Goal: Task Accomplishment & Management: Use online tool/utility

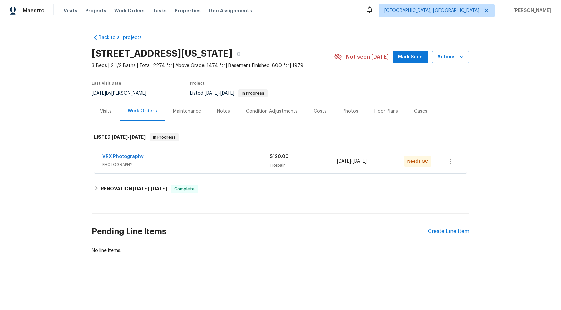
click at [227, 164] on span "PHOTOGRAPHY" at bounding box center [186, 164] width 168 height 7
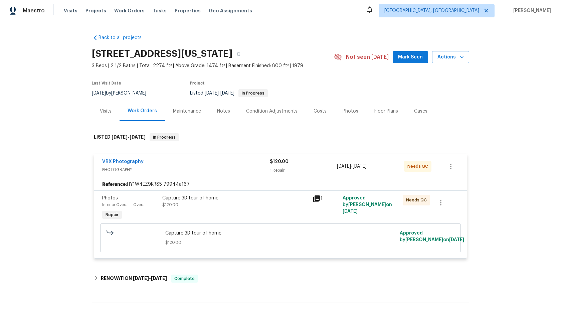
click at [264, 200] on div "Capture 3D tour of home" at bounding box center [235, 198] width 146 height 7
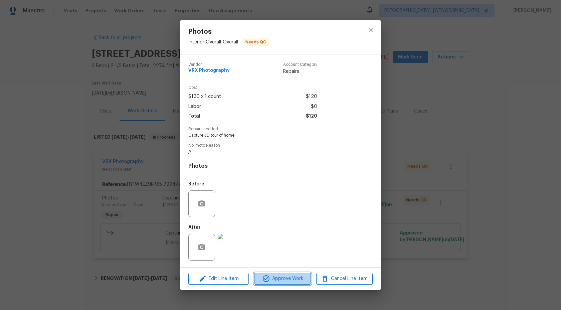
click at [271, 279] on span "Approve Work" at bounding box center [282, 279] width 52 height 8
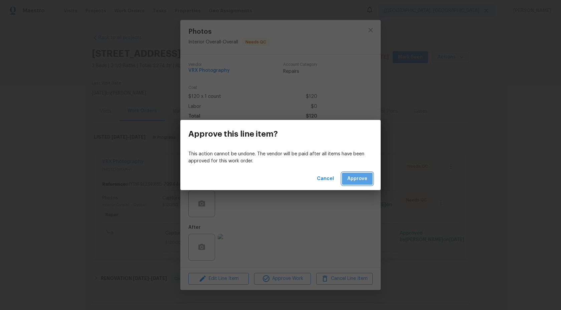
click at [356, 176] on span "Approve" at bounding box center [357, 179] width 20 height 8
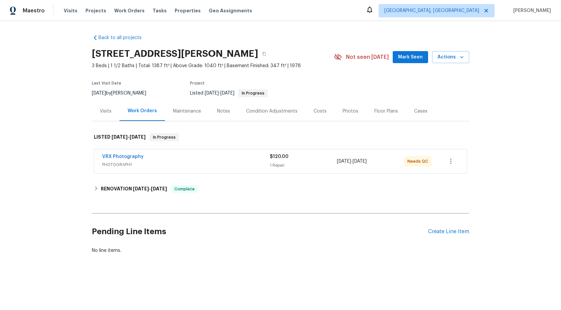
click at [196, 161] on span "PHOTOGRAPHY" at bounding box center [186, 164] width 168 height 7
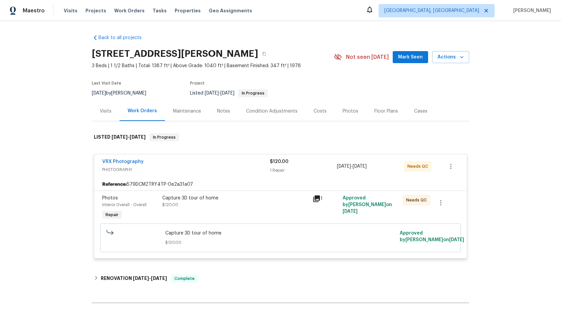
click at [265, 197] on div "Capture 3D tour of home" at bounding box center [235, 198] width 146 height 7
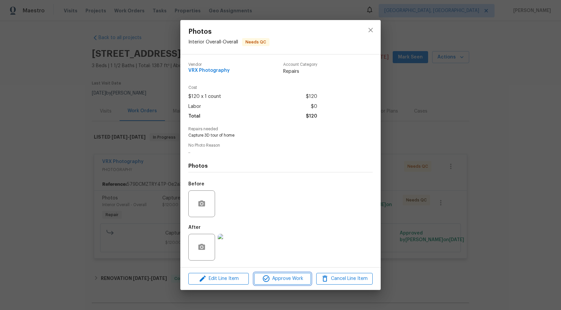
click at [284, 281] on span "Approve Work" at bounding box center [282, 279] width 52 height 8
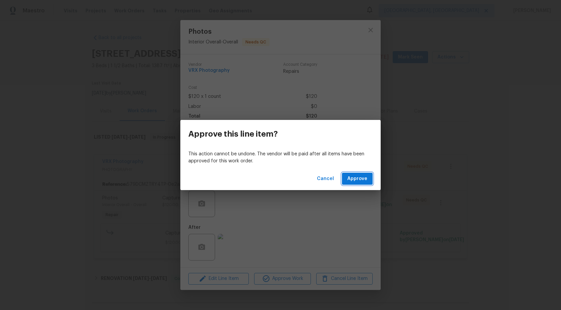
click at [355, 181] on span "Approve" at bounding box center [357, 179] width 20 height 8
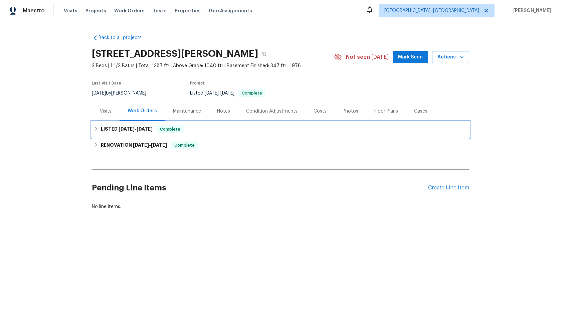
click at [227, 132] on div "LISTED 9/3/25 - 9/4/25 Complete" at bounding box center [280, 129] width 373 height 8
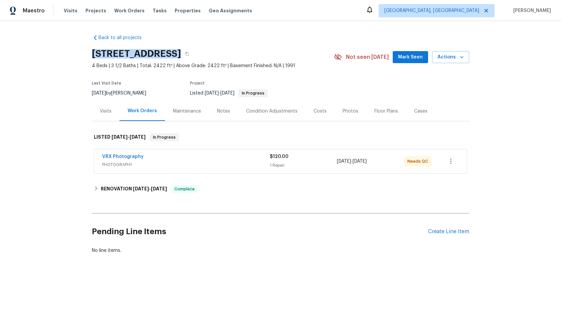
drag, startPoint x: 170, startPoint y: 54, endPoint x: 92, endPoint y: 54, distance: 78.2
click at [92, 54] on h2 "7001 Oakridge Dr, Lexington, NC 27295" at bounding box center [136, 53] width 89 height 7
copy h2 "7001 Oakridge Dr"
click at [228, 161] on div "VRX Photography" at bounding box center [186, 157] width 168 height 8
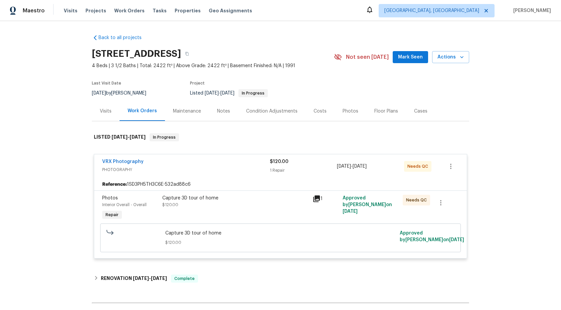
click at [272, 207] on div "Capture 3D tour of home $120.00" at bounding box center [235, 201] width 146 height 13
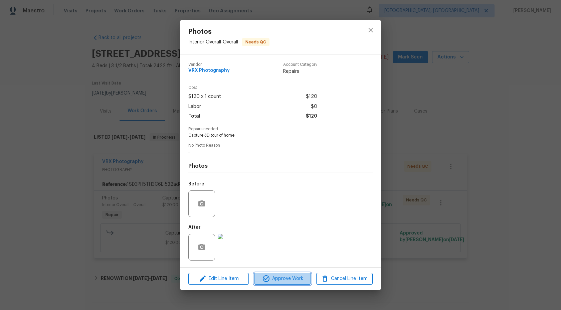
click at [287, 276] on span "Approve Work" at bounding box center [282, 279] width 52 height 8
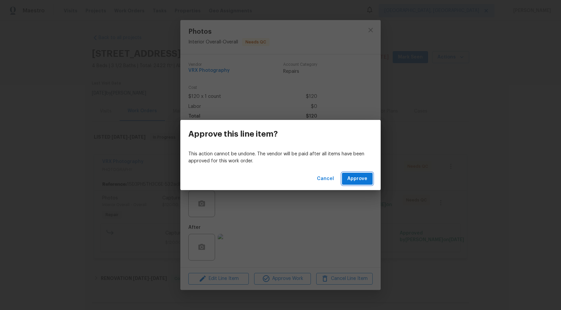
click at [359, 181] on span "Approve" at bounding box center [357, 179] width 20 height 8
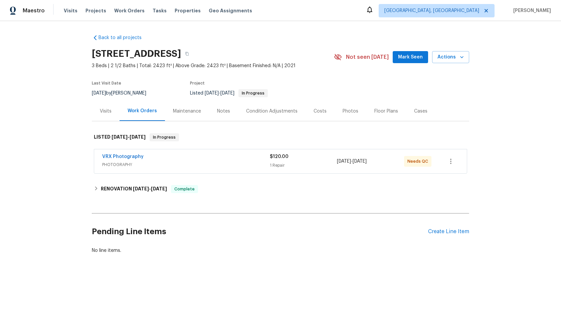
drag, startPoint x: 195, startPoint y: 53, endPoint x: 94, endPoint y: 54, distance: 101.5
click at [94, 54] on h2 "[STREET_ADDRESS]" at bounding box center [136, 53] width 89 height 7
copy h2 "[STREET_ADDRESS]"
click at [239, 158] on div "VRX Photography" at bounding box center [186, 157] width 168 height 8
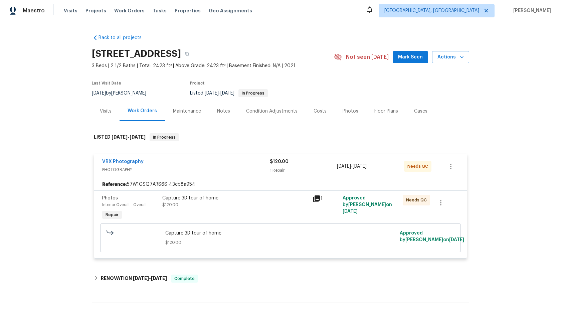
click at [266, 205] on div "Capture 3D tour of home $120.00" at bounding box center [235, 201] width 146 height 13
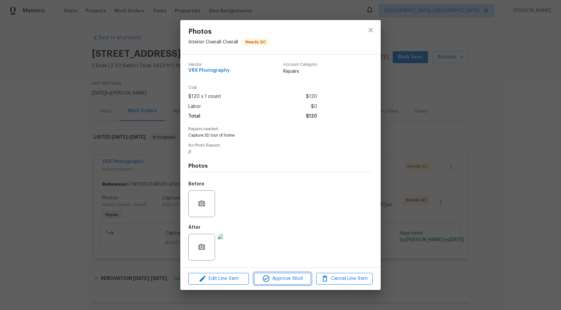
click at [283, 277] on span "Approve Work" at bounding box center [282, 279] width 52 height 8
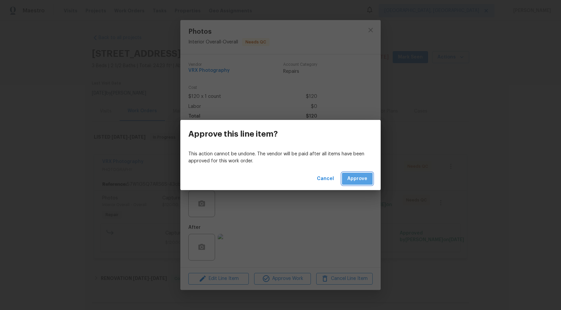
click at [358, 178] on span "Approve" at bounding box center [357, 179] width 20 height 8
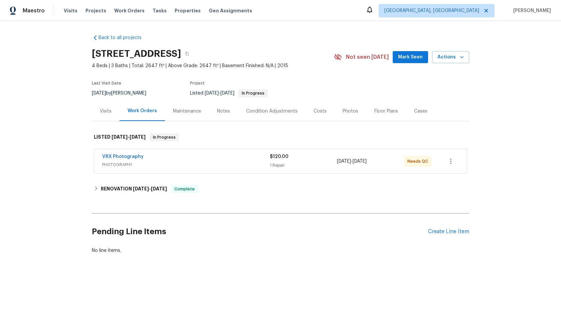
drag, startPoint x: 181, startPoint y: 54, endPoint x: 92, endPoint y: 54, distance: 89.8
click at [91, 54] on div "Back to all projects 425 Liberty Hill Pass, Morrisville, NC 27560 4 Beds | 3 Ba…" at bounding box center [280, 160] width 561 height 278
copy h2 "425 Liberty Hill Pass"
click at [232, 182] on div "RENOVATION 8/18/25 - 8/23/25 Complete" at bounding box center [280, 189] width 377 height 16
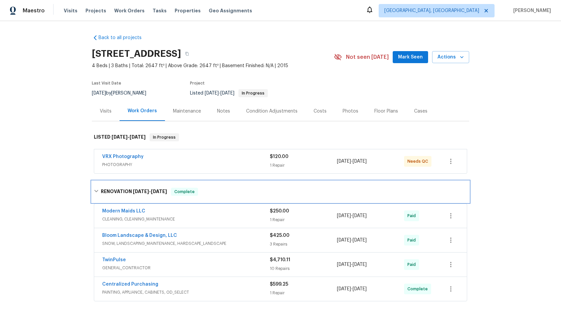
click at [223, 188] on div "RENOVATION 8/18/25 - 8/23/25 Complete" at bounding box center [280, 192] width 373 height 8
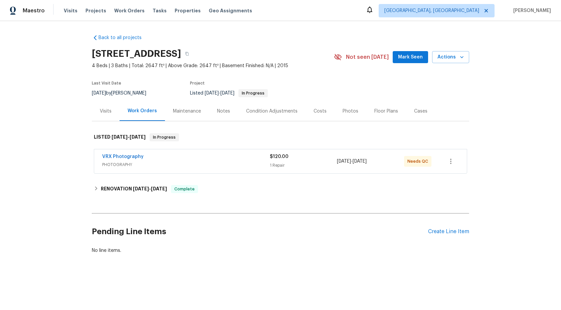
click at [236, 162] on span "PHOTOGRAPHY" at bounding box center [186, 164] width 168 height 7
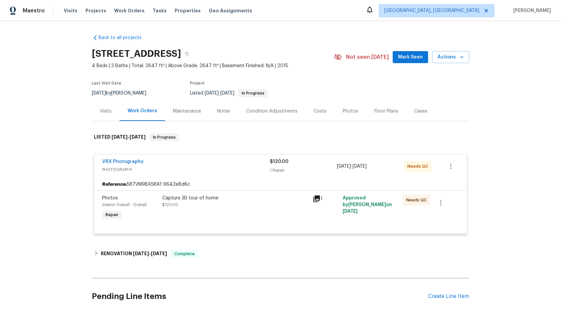
click at [249, 202] on div "Capture 3D tour of home $120.00" at bounding box center [235, 201] width 146 height 13
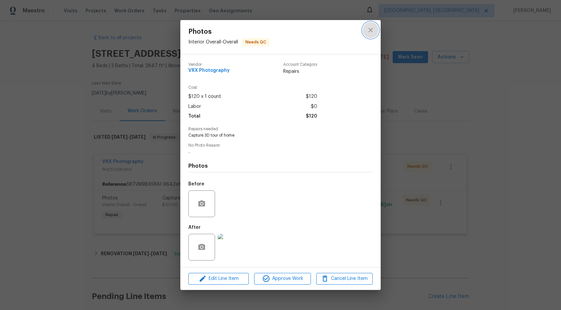
click at [370, 30] on icon "close" at bounding box center [370, 30] width 4 height 4
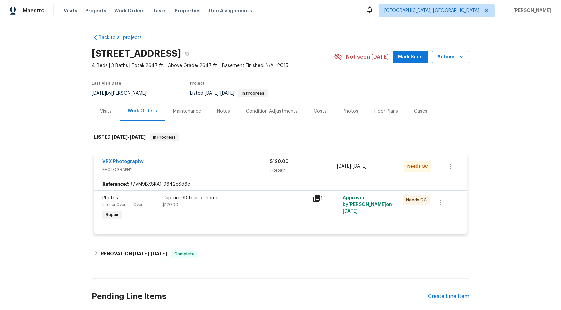
click at [283, 206] on div "Capture 3D tour of home $120.00" at bounding box center [235, 201] width 146 height 13
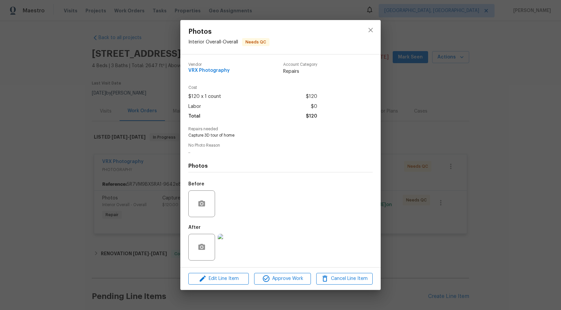
click at [295, 268] on div "Edit Line Item Approve Work Cancel Line Item" at bounding box center [280, 279] width 200 height 22
click at [295, 277] on span "Approve Work" at bounding box center [282, 279] width 52 height 8
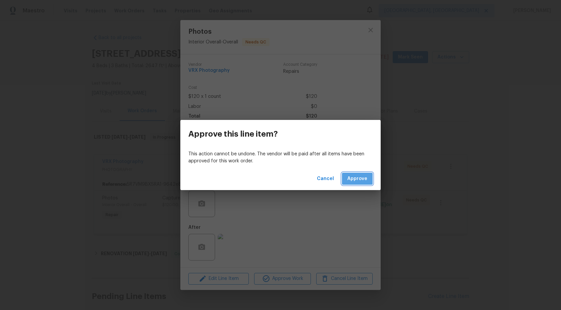
click at [361, 179] on span "Approve" at bounding box center [357, 179] width 20 height 8
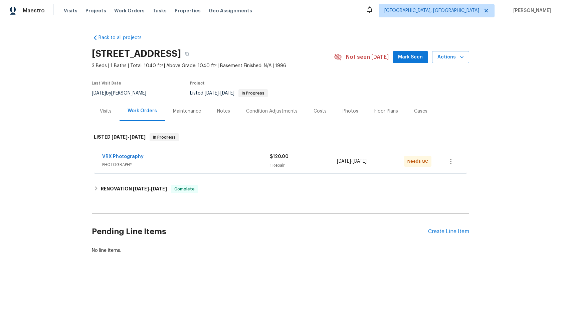
drag, startPoint x: 189, startPoint y: 53, endPoint x: 65, endPoint y: 53, distance: 123.9
click at [65, 53] on div "Back to all projects 970 Morningview Ave, Akron, OH 44305 3 Beds | 1 Baths | To…" at bounding box center [280, 160] width 561 height 278
copy h2 "970 Morningview Ave"
click at [241, 155] on div "VRX Photography" at bounding box center [186, 157] width 168 height 8
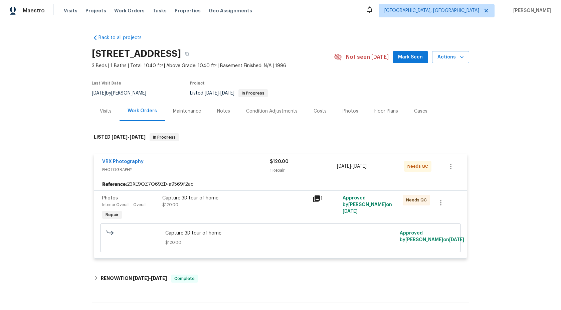
click at [273, 212] on div "Capture 3D tour of home $120.00" at bounding box center [235, 208] width 150 height 31
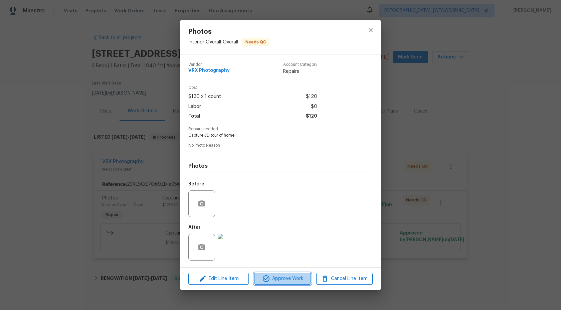
click at [289, 275] on span "Approve Work" at bounding box center [282, 279] width 52 height 8
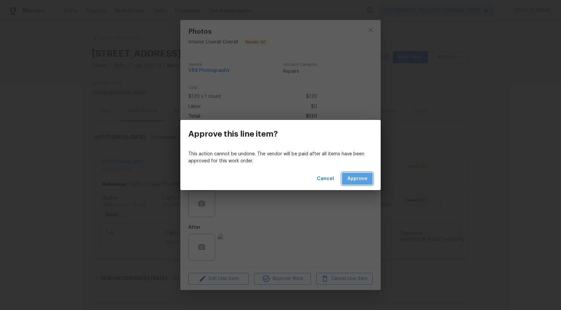
click at [360, 179] on span "Approve" at bounding box center [357, 179] width 20 height 8
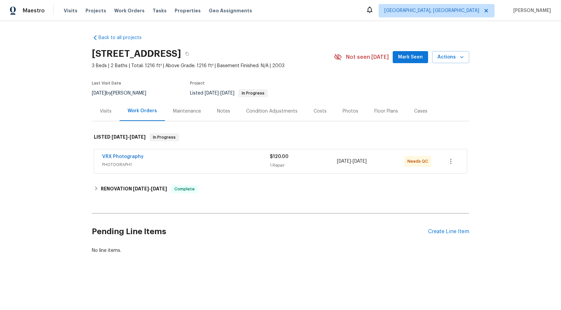
click at [196, 159] on div "VRX Photography" at bounding box center [186, 157] width 168 height 8
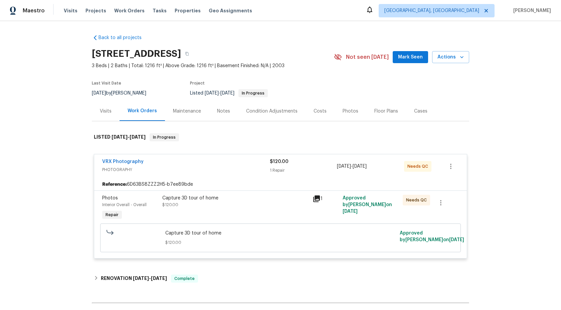
drag, startPoint x: 169, startPoint y: 52, endPoint x: 93, endPoint y: 52, distance: 76.5
click at [93, 52] on h2 "8864 E Rainier Dr, Gold Canyon, AZ 85118" at bounding box center [136, 53] width 89 height 7
copy h2 "8864 E Rainier Dr"
click at [248, 198] on div "Capture 3D tour of home" at bounding box center [235, 198] width 146 height 7
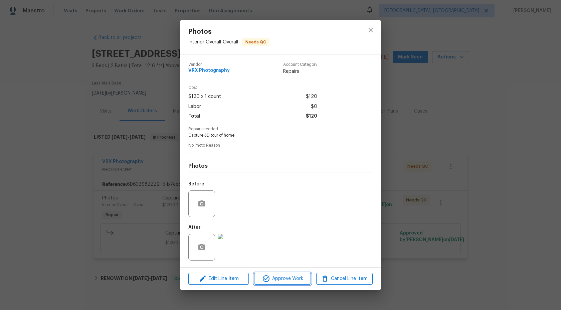
click at [281, 283] on button "Approve Work" at bounding box center [282, 279] width 56 height 12
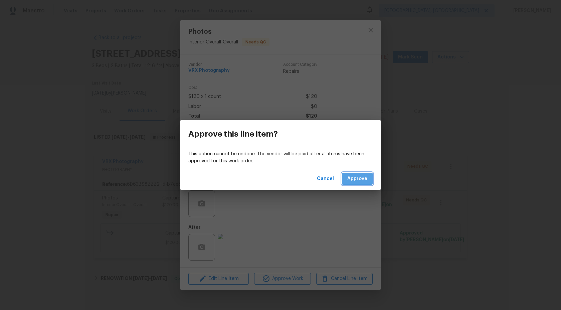
click at [362, 175] on span "Approve" at bounding box center [357, 179] width 20 height 8
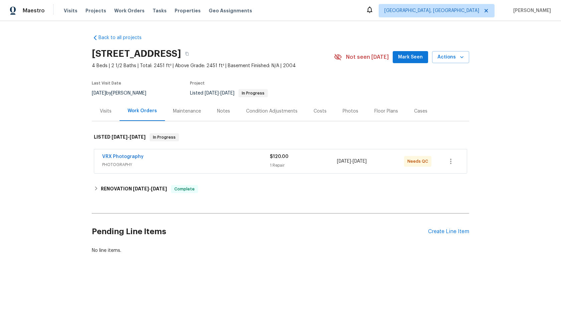
click at [152, 162] on span "PHOTOGRAPHY" at bounding box center [186, 164] width 168 height 7
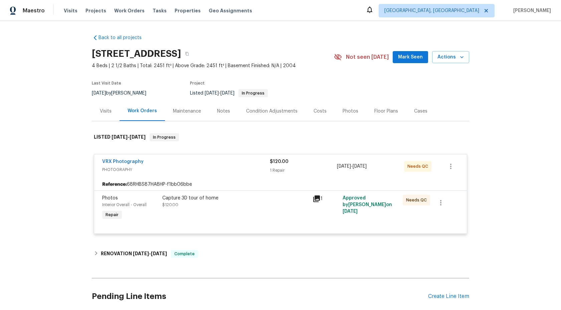
click at [257, 206] on div "Capture 3D tour of home $120.00" at bounding box center [235, 201] width 146 height 13
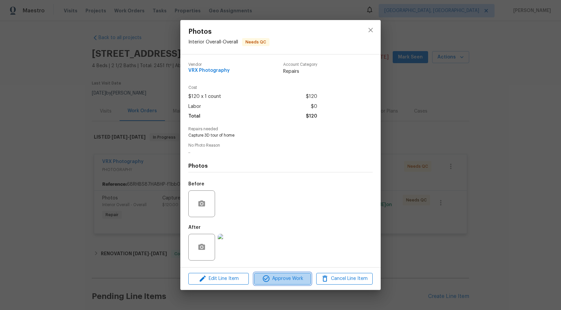
click at [288, 278] on span "Approve Work" at bounding box center [282, 279] width 52 height 8
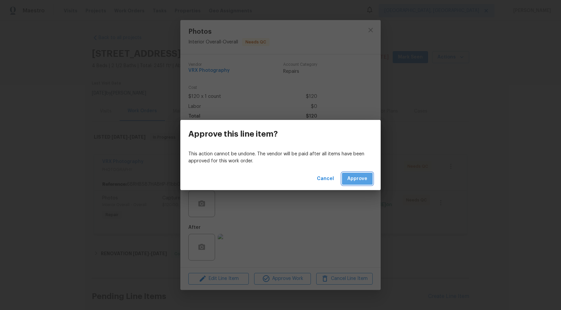
click at [361, 183] on span "Approve" at bounding box center [357, 179] width 20 height 8
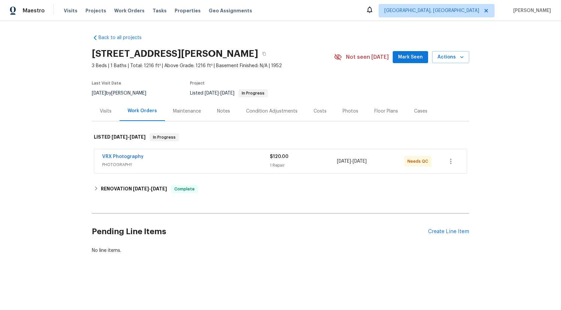
click at [219, 163] on span "PHOTOGRAPHY" at bounding box center [186, 164] width 168 height 7
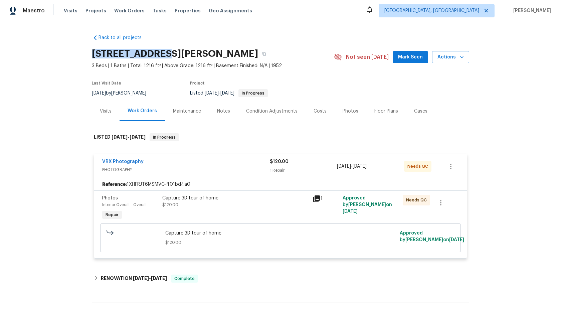
drag, startPoint x: 157, startPoint y: 53, endPoint x: 83, endPoint y: 53, distance: 73.8
click at [83, 53] on div "Back to all projects [STREET_ADDRESS][PERSON_NAME] 3 Beds | 1 Baths | Total: 12…" at bounding box center [280, 165] width 561 height 289
copy h2 "[STREET_ADDRESS][PERSON_NAME]"
click at [245, 204] on div "Capture 3D tour of home $120.00" at bounding box center [235, 201] width 146 height 13
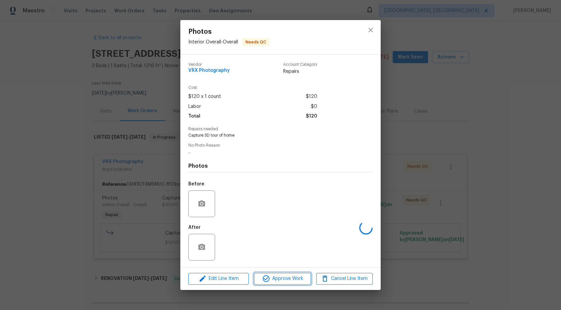
click at [282, 279] on span "Approve Work" at bounding box center [282, 279] width 52 height 8
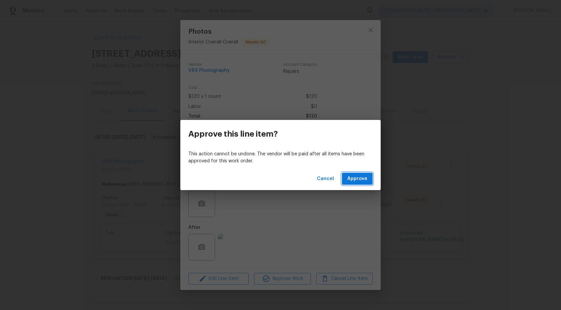
click at [356, 179] on span "Approve" at bounding box center [357, 179] width 20 height 8
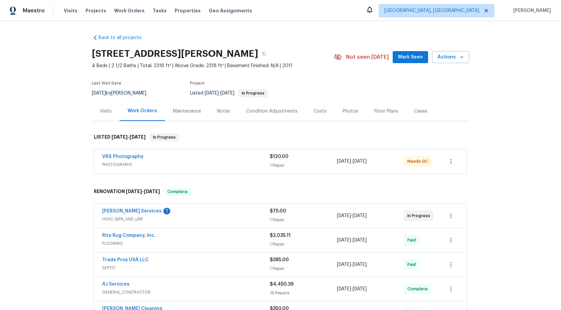
click at [174, 157] on div "VRX Photography" at bounding box center [186, 157] width 168 height 8
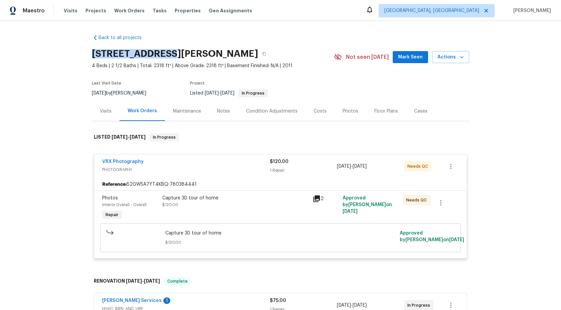
drag, startPoint x: 165, startPoint y: 54, endPoint x: 75, endPoint y: 54, distance: 90.5
click at [75, 54] on div "Back to all projects 4826 Trevino Ct, Murfreesboro, TN 37128 4 Beds | 2 1/2 Bat…" at bounding box center [280, 165] width 561 height 289
copy h2 "4826 Trevino Ct"
click at [259, 199] on div "Capture 3D tour of home" at bounding box center [235, 198] width 146 height 7
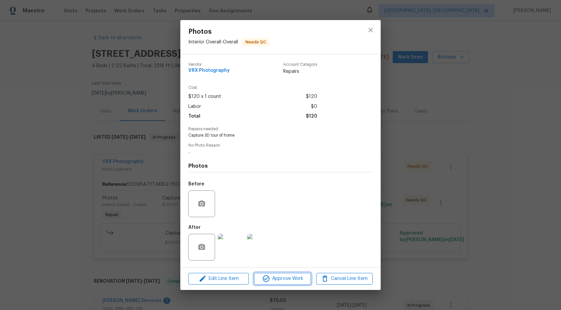
click at [295, 276] on span "Approve Work" at bounding box center [282, 279] width 52 height 8
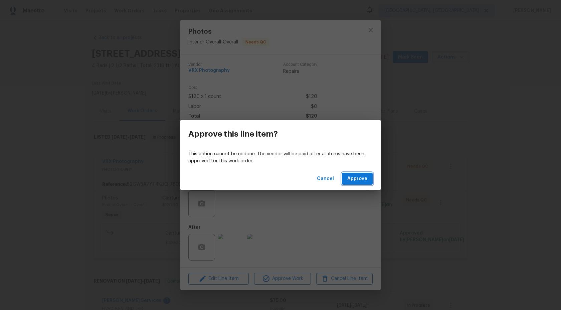
click at [354, 177] on span "Approve" at bounding box center [357, 179] width 20 height 8
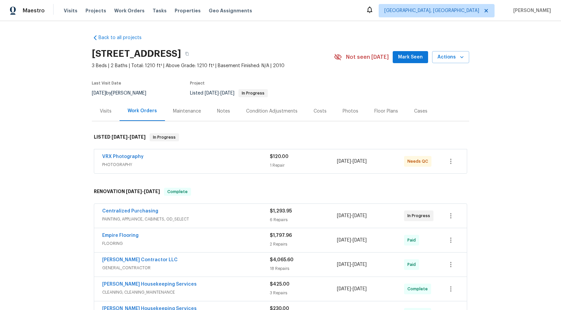
click at [238, 157] on div "VRX Photography" at bounding box center [186, 157] width 168 height 8
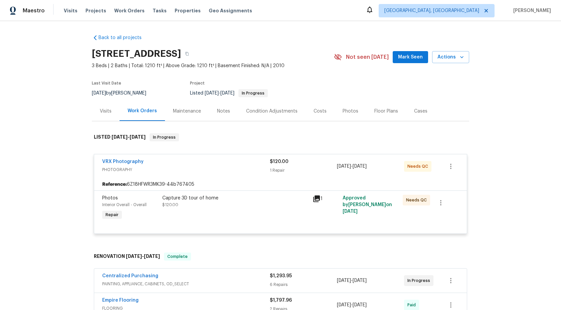
scroll to position [1, 0]
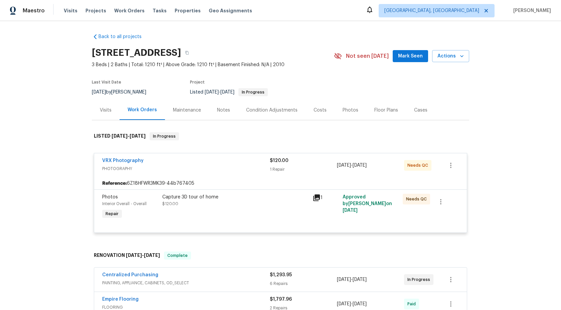
drag, startPoint x: 182, startPoint y: 53, endPoint x: 85, endPoint y: 52, distance: 96.9
click at [85, 52] on div "Back to all projects [STREET_ADDRESS] 3 Beds | 2 Baths | Total: 1210 ft² | Abov…" at bounding box center [280, 165] width 561 height 289
copy h2 "250 Wolf Berry Path"
click at [248, 198] on div "Capture 3D tour of home" at bounding box center [235, 197] width 146 height 7
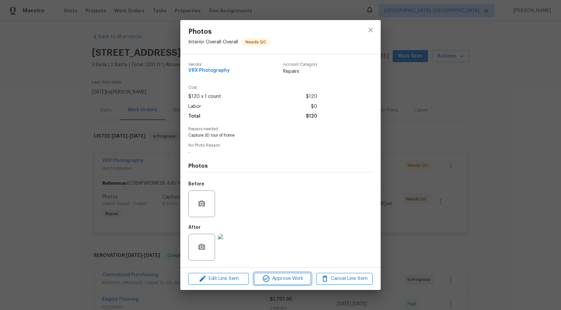
click at [293, 281] on span "Approve Work" at bounding box center [282, 279] width 52 height 8
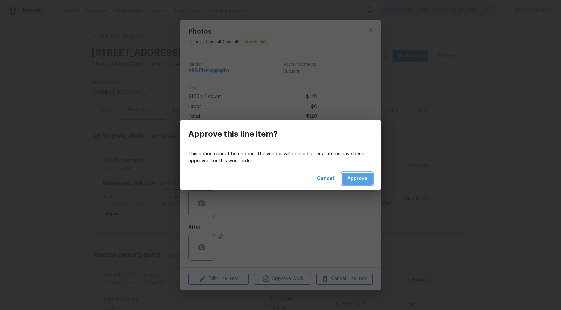
click at [358, 180] on span "Approve" at bounding box center [357, 179] width 20 height 8
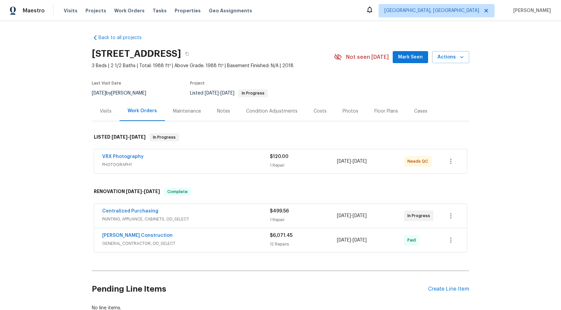
click at [225, 167] on span "PHOTOGRAPHY" at bounding box center [186, 164] width 168 height 7
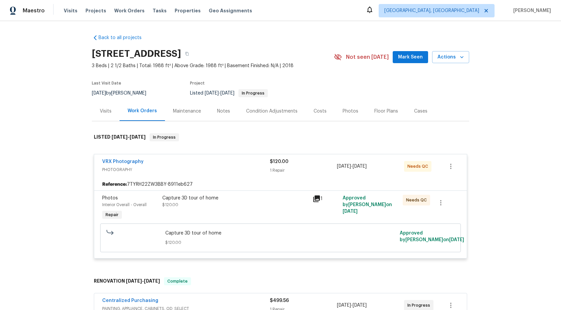
click at [254, 215] on div "Capture 3D tour of home $120.00" at bounding box center [235, 208] width 150 height 31
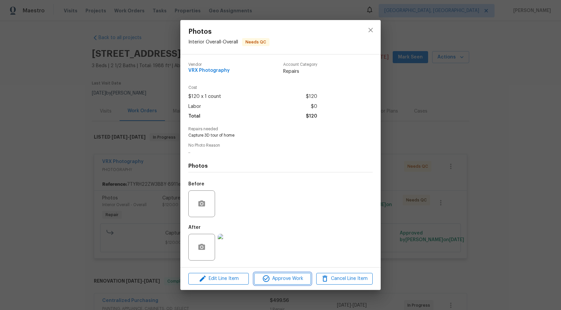
click at [299, 275] on span "Approve Work" at bounding box center [282, 279] width 52 height 8
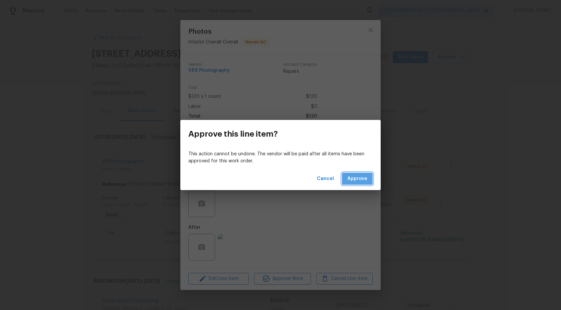
click at [360, 183] on button "Approve" at bounding box center [357, 179] width 31 height 12
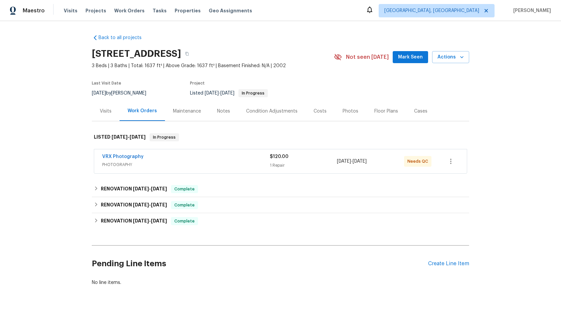
click at [227, 153] on div "VRX Photography" at bounding box center [186, 157] width 168 height 8
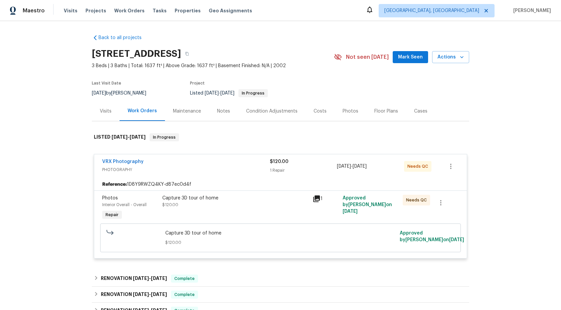
click at [271, 205] on div "Capture 3D tour of home $120.00" at bounding box center [235, 201] width 146 height 13
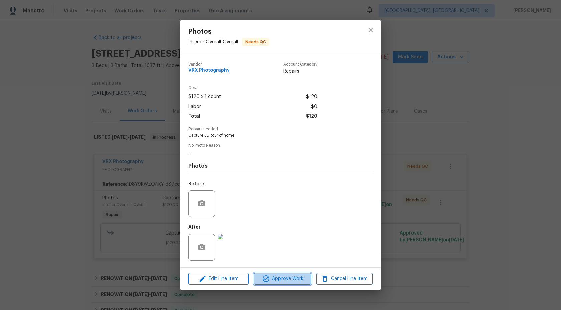
click at [282, 279] on span "Approve Work" at bounding box center [282, 279] width 52 height 8
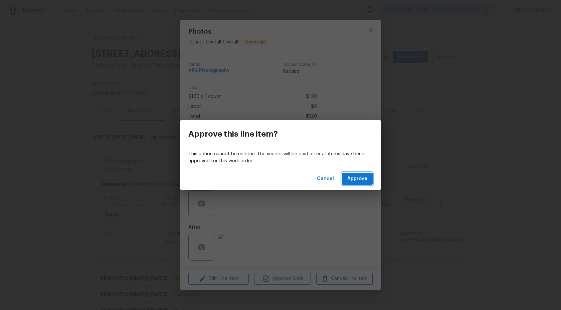
click at [367, 180] on span "Approve" at bounding box center [357, 179] width 20 height 8
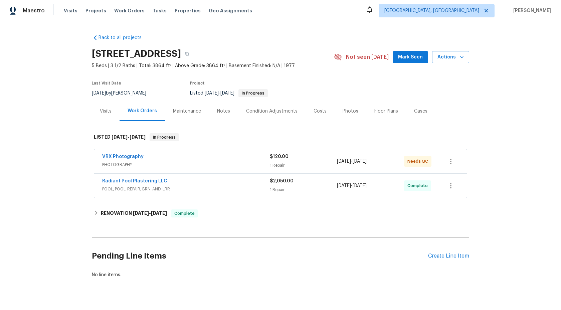
click at [206, 154] on div "VRX Photography" at bounding box center [186, 157] width 168 height 8
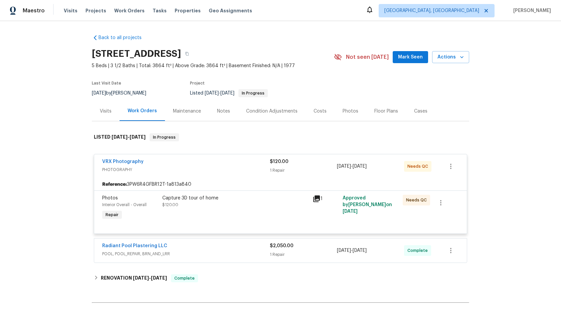
drag, startPoint x: 184, startPoint y: 53, endPoint x: 80, endPoint y: 52, distance: 103.9
click at [79, 52] on div "Back to all projects 11723 Quail Creek Dr, Houston, TX 77070 5 Beds | 3 1/2 Bat…" at bounding box center [280, 165] width 561 height 289
copy h2 "11723 Quail Creek Dr"
click at [242, 208] on div "Capture 3D tour of home $120.00" at bounding box center [235, 201] width 146 height 13
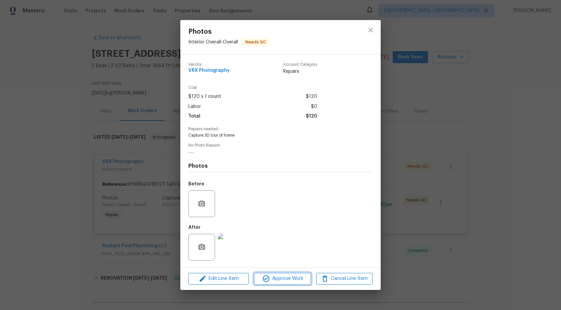
click at [286, 276] on span "Approve Work" at bounding box center [282, 279] width 52 height 8
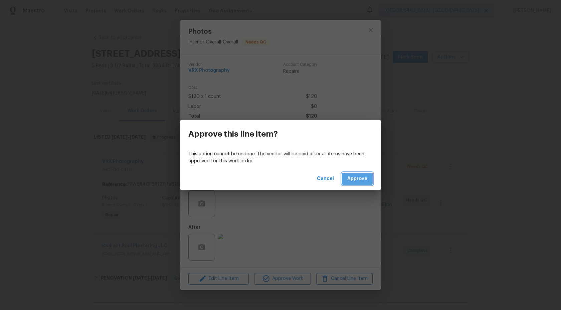
click at [356, 179] on span "Approve" at bounding box center [357, 179] width 20 height 8
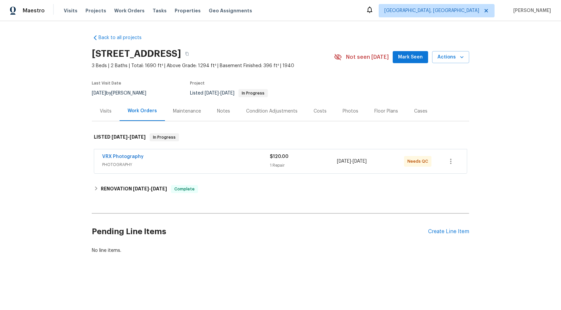
click at [204, 163] on span "PHOTOGRAPHY" at bounding box center [186, 164] width 168 height 7
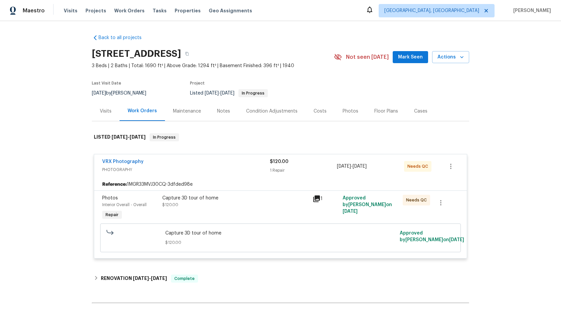
click at [224, 203] on div "Capture 3D tour of home $120.00" at bounding box center [235, 201] width 146 height 13
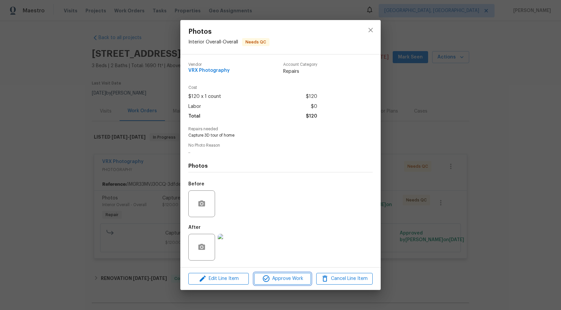
click at [297, 278] on span "Approve Work" at bounding box center [282, 279] width 52 height 8
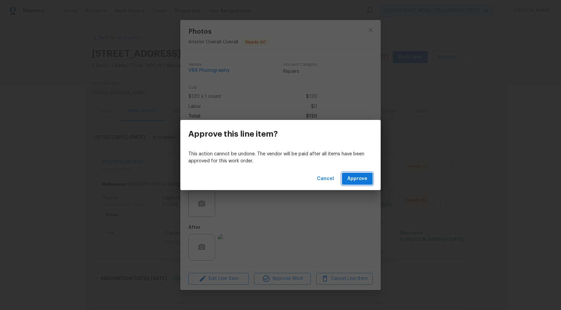
click at [356, 177] on span "Approve" at bounding box center [357, 179] width 20 height 8
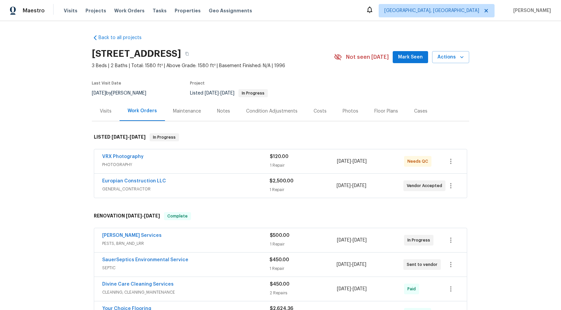
click at [215, 158] on div "VRX Photography" at bounding box center [186, 157] width 168 height 8
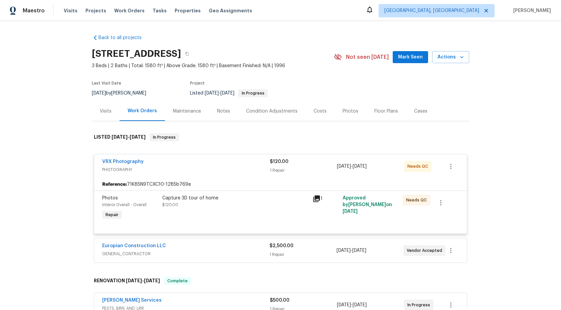
click at [246, 196] on div "Capture 3D tour of home" at bounding box center [235, 198] width 146 height 7
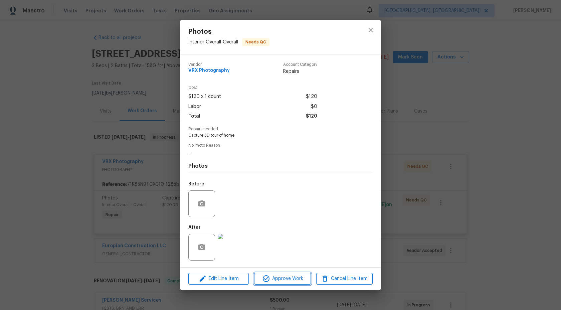
click at [294, 282] on span "Approve Work" at bounding box center [282, 279] width 52 height 8
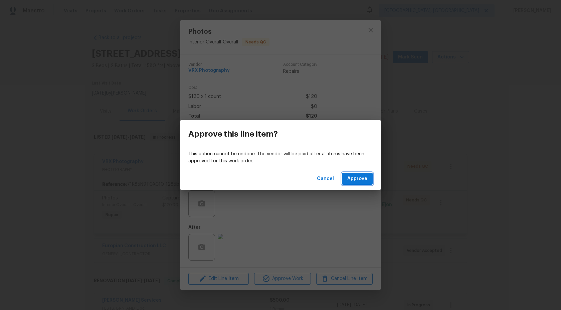
click at [361, 180] on span "Approve" at bounding box center [357, 179] width 20 height 8
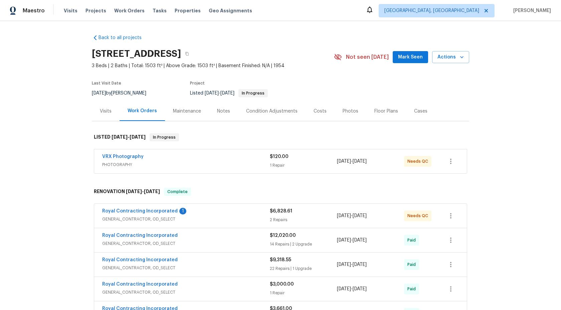
click at [218, 166] on span "PHOTOGRAPHY" at bounding box center [186, 164] width 168 height 7
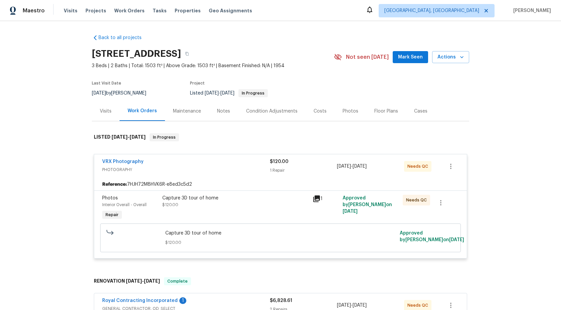
click at [261, 205] on div "Capture 3D tour of home $120.00" at bounding box center [235, 201] width 146 height 13
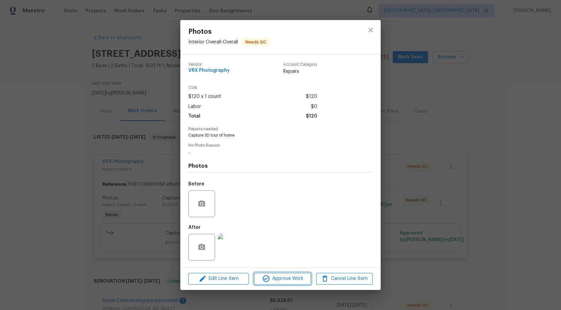
click at [283, 278] on span "Approve Work" at bounding box center [282, 279] width 52 height 8
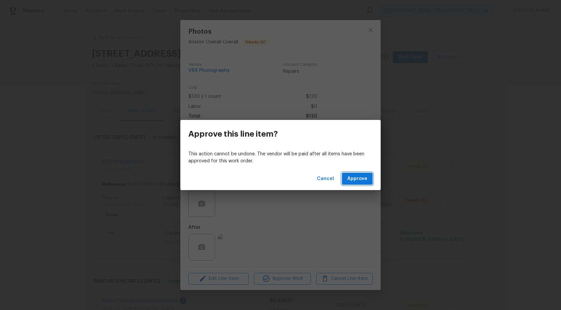
click at [356, 179] on span "Approve" at bounding box center [357, 179] width 20 height 8
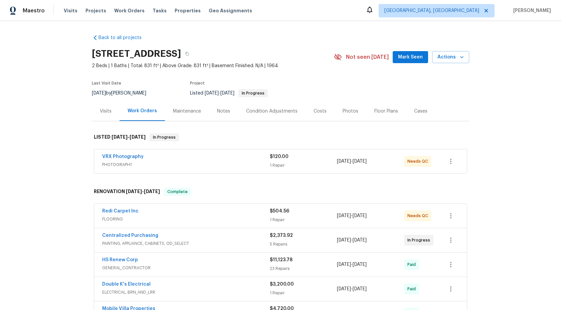
drag, startPoint x: 185, startPoint y: 53, endPoint x: 93, endPoint y: 52, distance: 92.2
click at [93, 52] on h2 "4848 Colonnade Ave, Holiday, FL 34690" at bounding box center [136, 53] width 89 height 7
copy h2 "4848 Colonnade Ave"
click at [210, 163] on span "PHOTOGRAPHY" at bounding box center [186, 164] width 168 height 7
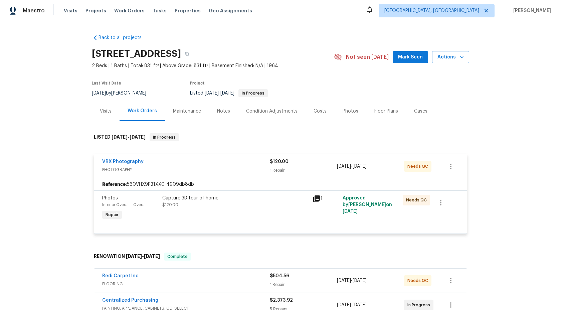
click at [249, 204] on div "Capture 3D tour of home $120.00" at bounding box center [235, 201] width 146 height 13
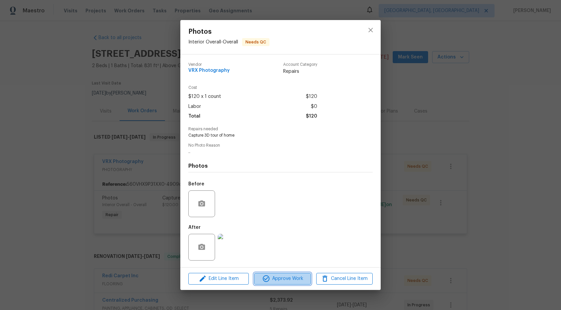
click at [285, 276] on span "Approve Work" at bounding box center [282, 279] width 52 height 8
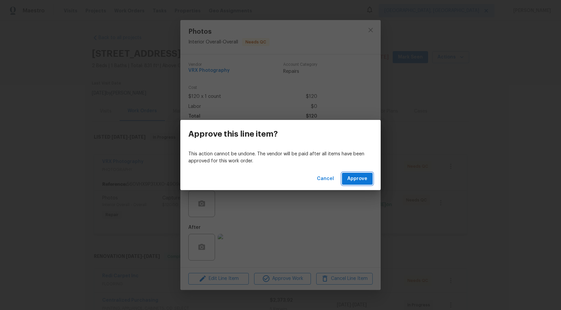
click at [368, 176] on button "Approve" at bounding box center [357, 179] width 31 height 12
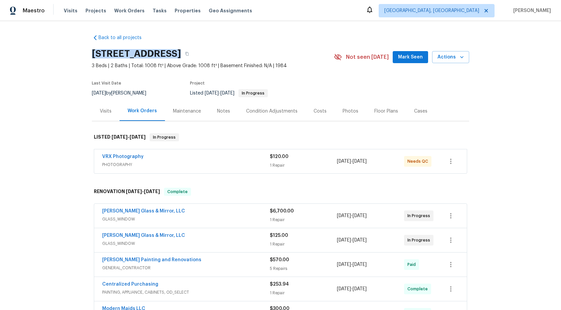
drag, startPoint x: 172, startPoint y: 53, endPoint x: 93, endPoint y: 53, distance: 78.5
click at [93, 53] on h2 "[STREET_ADDRESS]" at bounding box center [136, 53] width 89 height 7
copy h2 "[STREET_ADDRESS]"
click at [231, 158] on div "VRX Photography" at bounding box center [186, 157] width 168 height 8
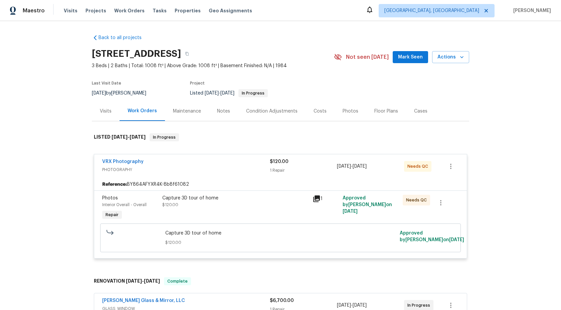
click at [270, 213] on div "Capture 3D tour of home $120.00" at bounding box center [235, 208] width 150 height 31
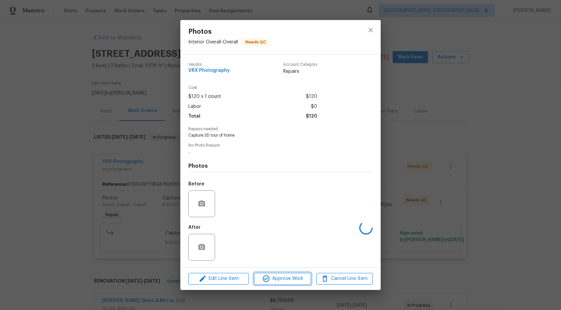
click at [280, 279] on span "Approve Work" at bounding box center [282, 279] width 52 height 8
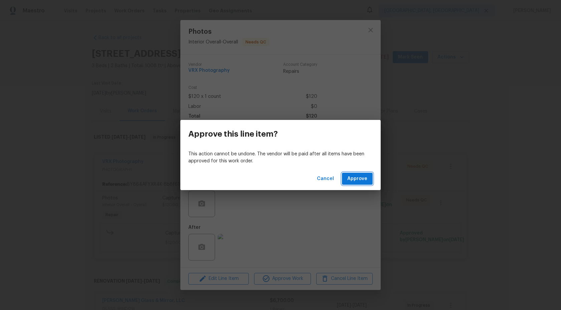
click at [358, 176] on span "Approve" at bounding box center [357, 179] width 20 height 8
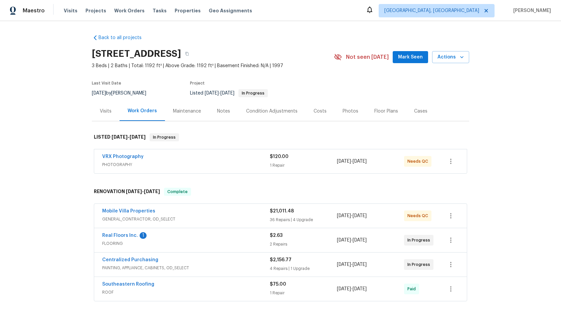
drag, startPoint x: 188, startPoint y: 53, endPoint x: 76, endPoint y: 50, distance: 112.3
click at [75, 50] on div "Back to all projects [STREET_ADDRESS] 3 Beds | 2 Baths | Total: 1192 ft² | Abov…" at bounding box center [280, 165] width 561 height 289
copy h2 "[STREET_ADDRESS]"
click at [236, 159] on div "VRX Photography" at bounding box center [186, 157] width 168 height 8
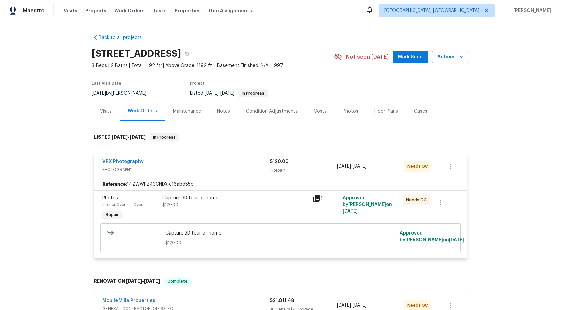
click at [270, 234] on span "Capture 3D tour of home" at bounding box center [280, 233] width 231 height 7
click at [276, 203] on div "Capture 3D tour of home $120.00" at bounding box center [235, 201] width 146 height 13
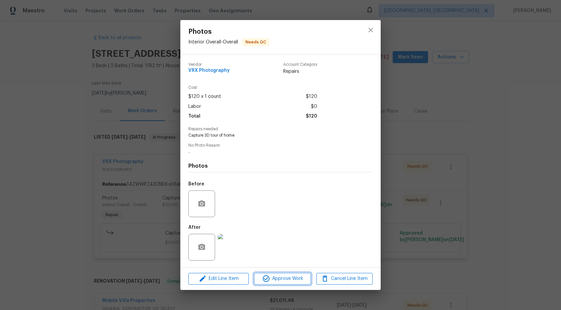
click at [281, 278] on span "Approve Work" at bounding box center [282, 279] width 52 height 8
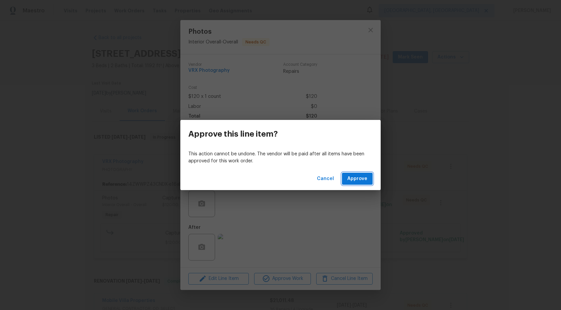
click at [369, 175] on button "Approve" at bounding box center [357, 179] width 31 height 12
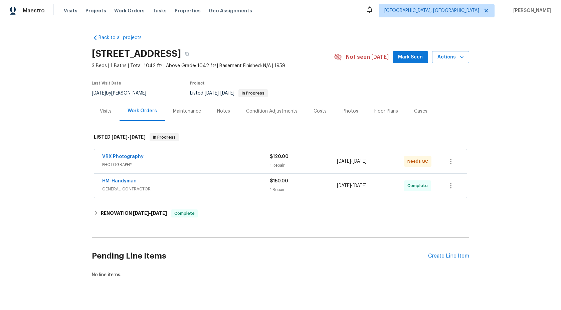
click at [228, 163] on span "PHOTOGRAPHY" at bounding box center [186, 164] width 168 height 7
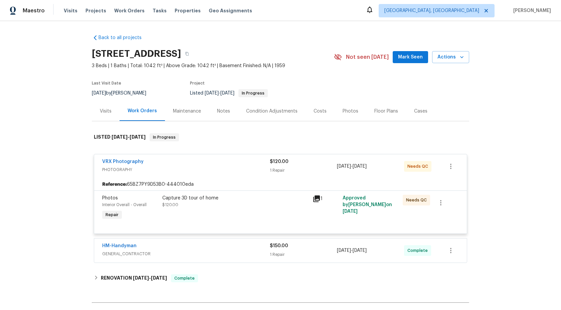
drag, startPoint x: 171, startPoint y: 54, endPoint x: 93, endPoint y: 52, distance: 78.2
click at [93, 52] on h2 "[STREET_ADDRESS]" at bounding box center [136, 53] width 89 height 7
copy h2 "[STREET_ADDRESS]"
click at [247, 200] on div "Capture 3D tour of home" at bounding box center [235, 198] width 146 height 7
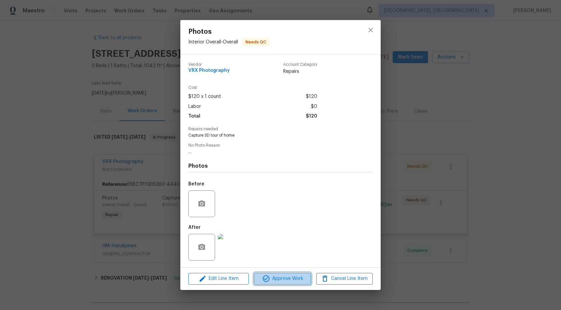
click at [285, 283] on button "Approve Work" at bounding box center [282, 279] width 56 height 12
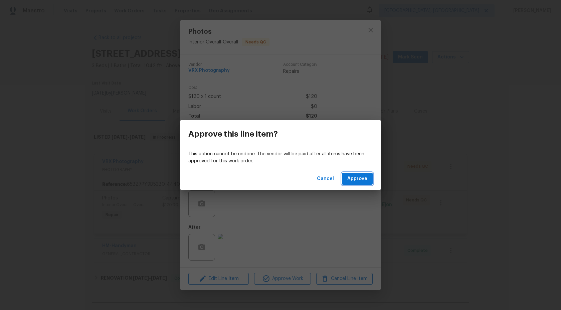
click at [361, 175] on span "Approve" at bounding box center [357, 179] width 20 height 8
